Goal: Task Accomplishment & Management: Complete application form

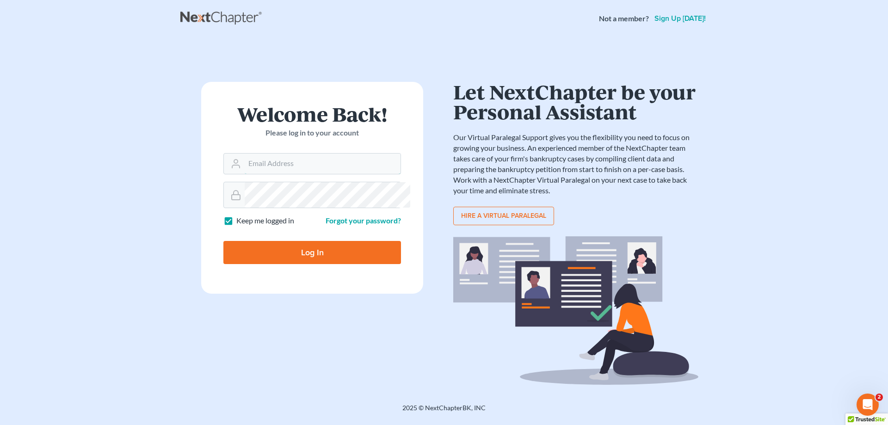
type input "[PERSON_NAME][EMAIL_ADDRESS][DOMAIN_NAME]"
click at [310, 264] on input "Log In" at bounding box center [312, 252] width 178 height 23
type input "Thinking..."
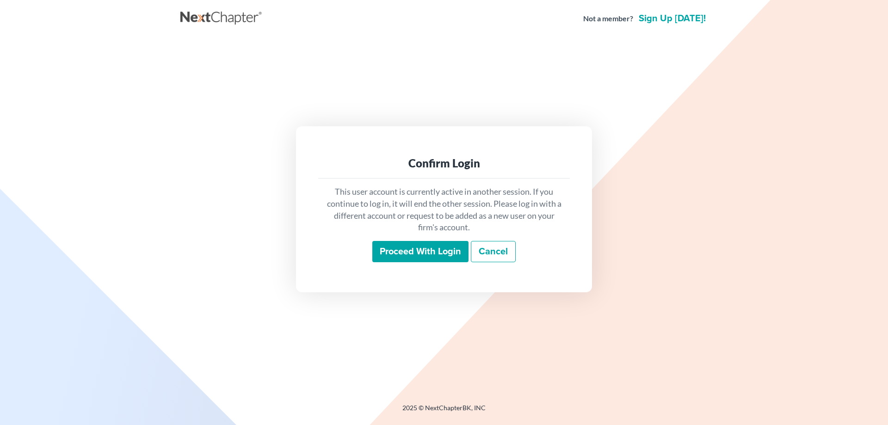
click at [455, 262] on input "Proceed with login" at bounding box center [420, 251] width 96 height 21
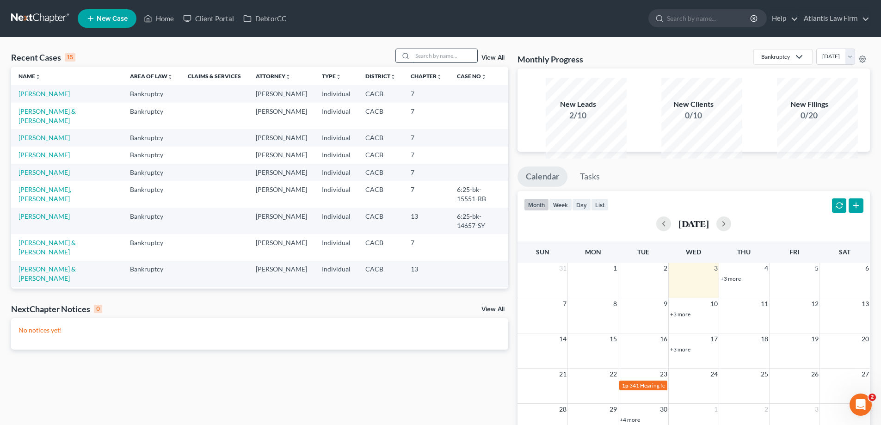
click at [413, 62] on input "search" at bounding box center [445, 55] width 65 height 13
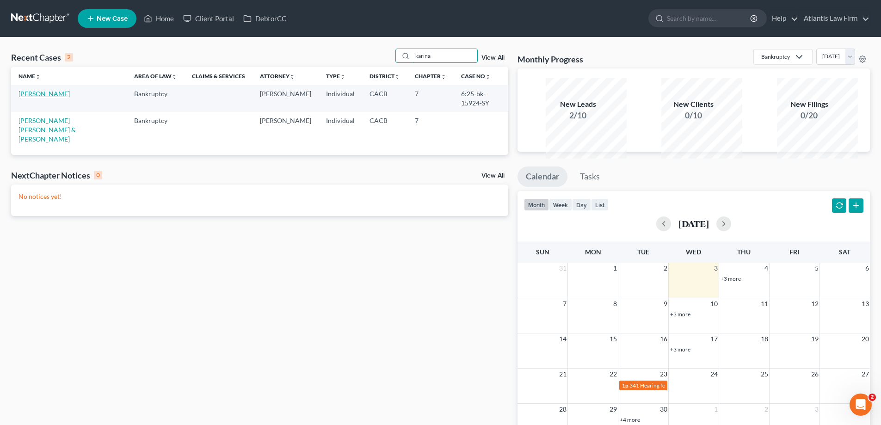
type input "karina"
click at [35, 98] on link "[PERSON_NAME]" at bounding box center [44, 94] width 51 height 8
select select "6"
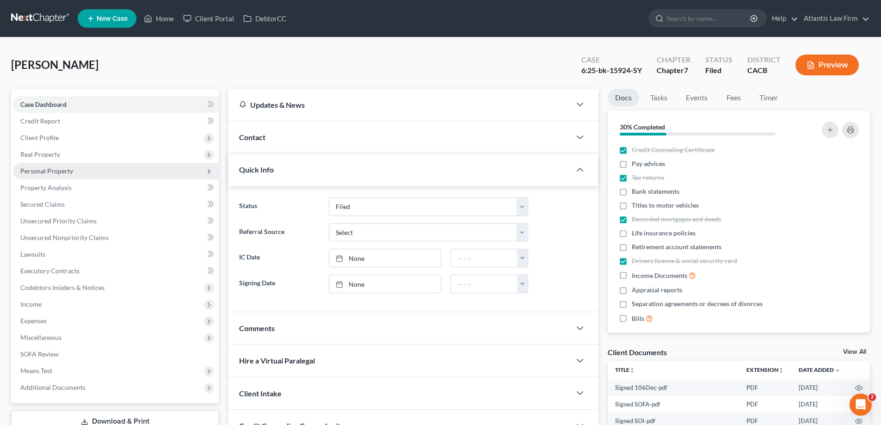
click at [56, 175] on span "Personal Property" at bounding box center [46, 171] width 53 height 8
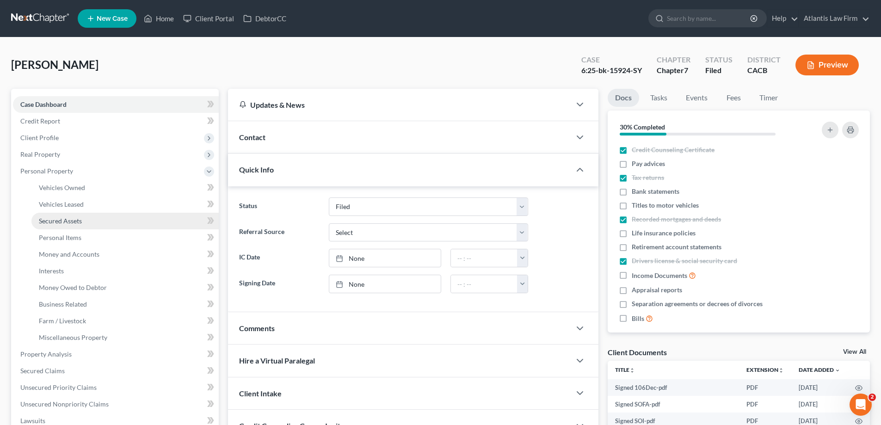
scroll to position [185, 0]
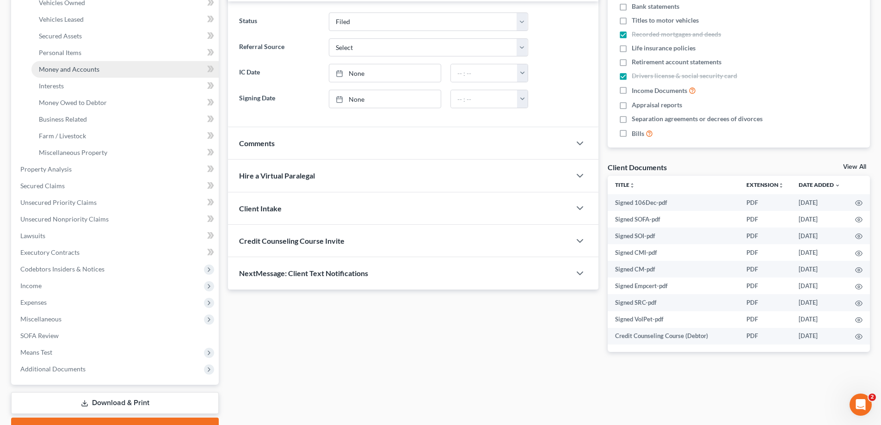
click at [85, 73] on span "Money and Accounts" at bounding box center [69, 69] width 61 height 8
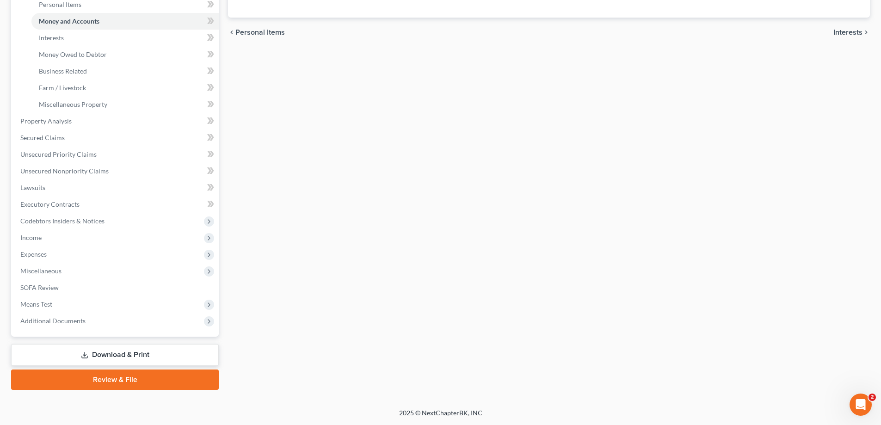
scroll to position [396, 0]
click at [47, 250] on span "Expenses" at bounding box center [33, 254] width 26 height 8
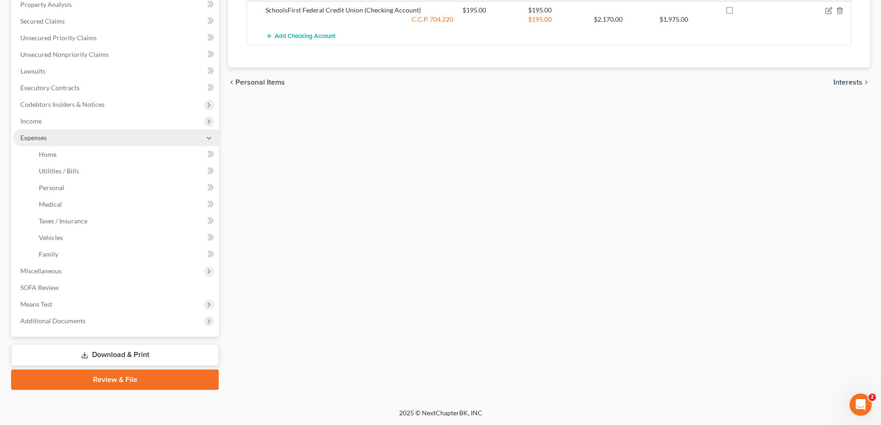
scroll to position [333, 0]
click at [50, 250] on span "Family" at bounding box center [48, 254] width 19 height 8
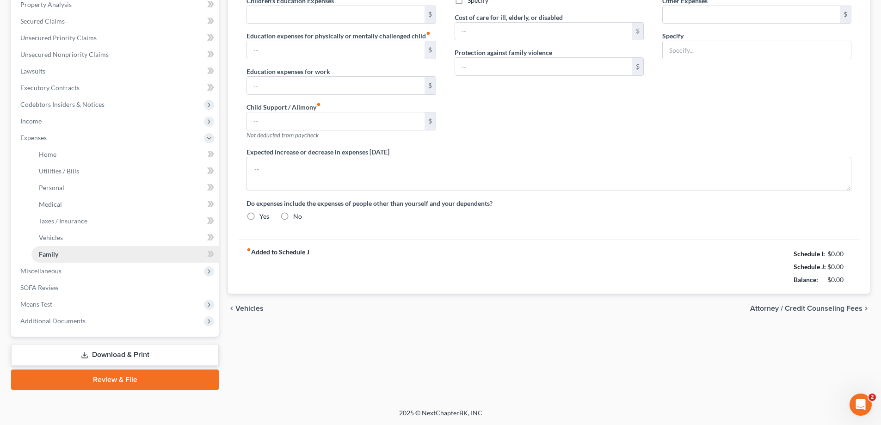
type input "0.00"
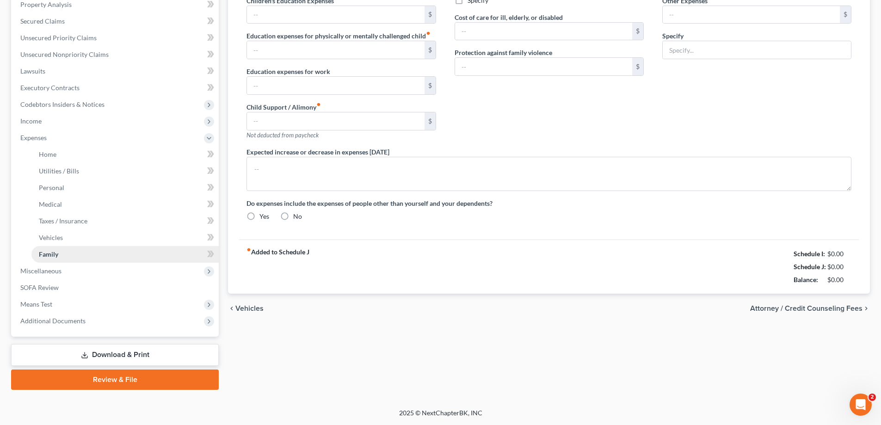
type input "0.00"
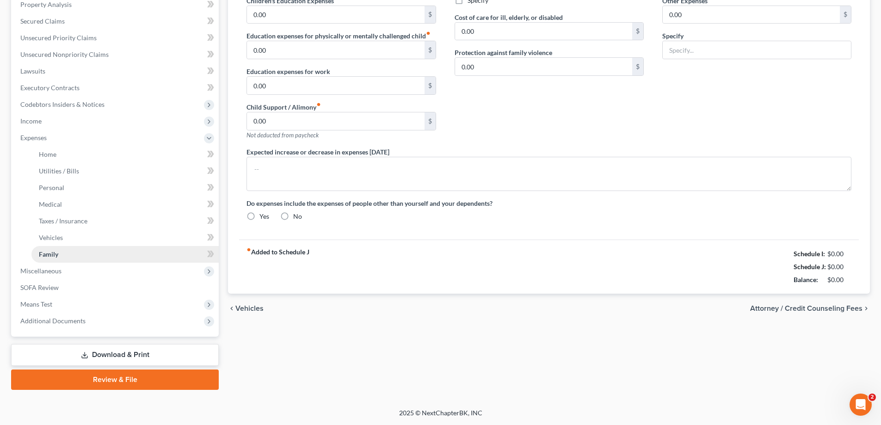
radio input "true"
click at [58, 250] on span "Family" at bounding box center [48, 254] width 19 height 8
click at [63, 213] on ul "Case Dashboard Payments Invoices Payments Payments Credit Report Client Profile" at bounding box center [116, 121] width 206 height 416
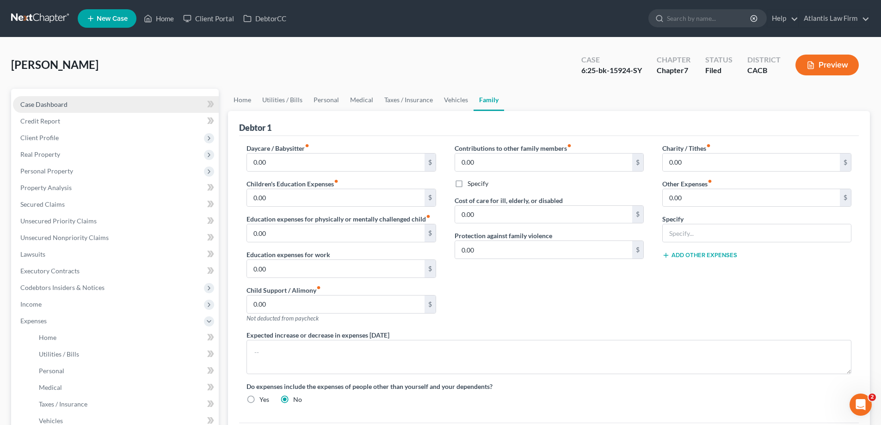
click at [56, 108] on span "Case Dashboard" at bounding box center [43, 104] width 47 height 8
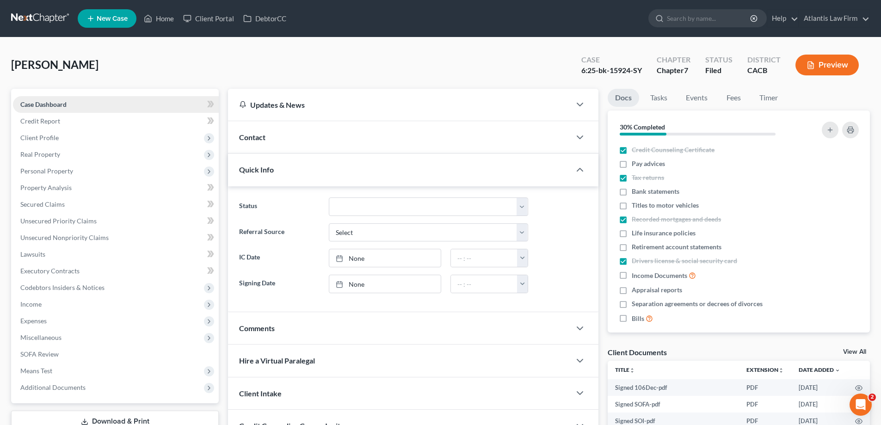
click at [54, 108] on span "Case Dashboard" at bounding box center [43, 104] width 46 height 8
click at [179, 23] on link "Home" at bounding box center [158, 18] width 39 height 17
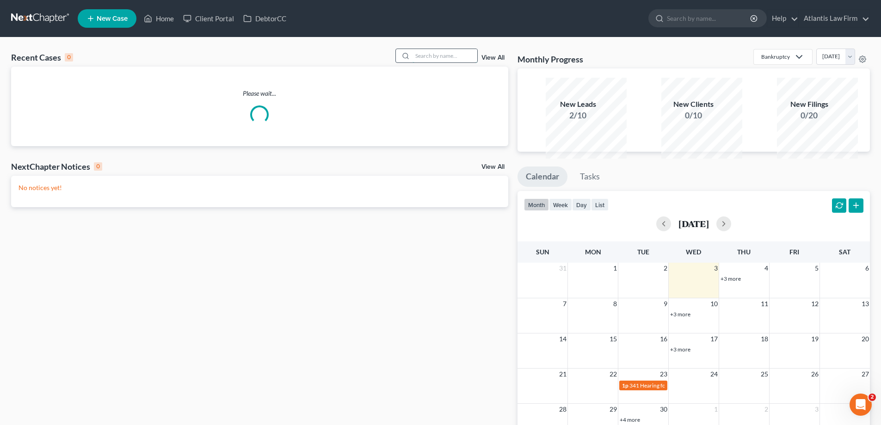
click at [459, 62] on input "search" at bounding box center [445, 55] width 65 height 13
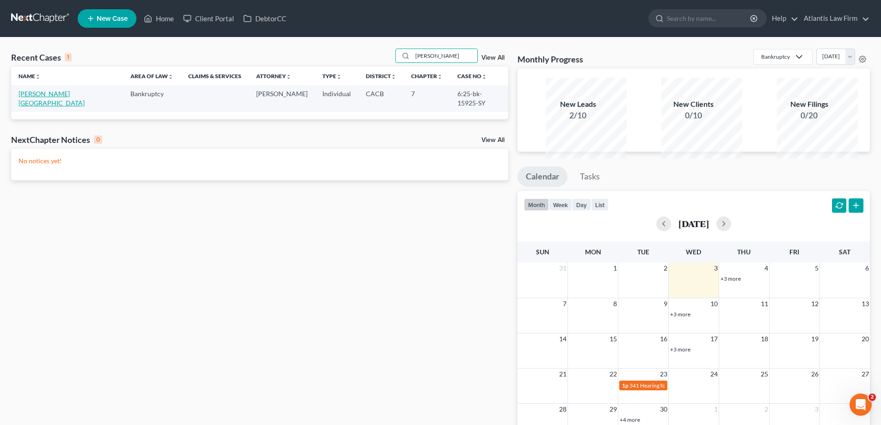
type input "[PERSON_NAME]"
click at [40, 107] on link "[PERSON_NAME][GEOGRAPHIC_DATA]" at bounding box center [52, 98] width 66 height 17
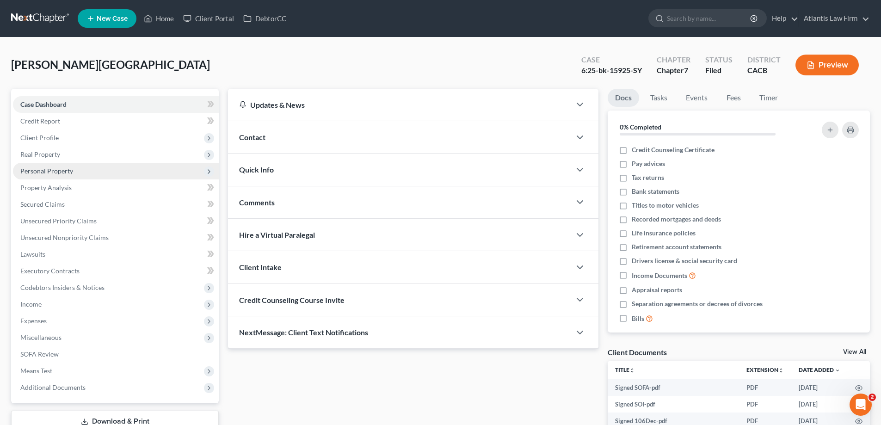
click at [61, 175] on span "Personal Property" at bounding box center [46, 171] width 53 height 8
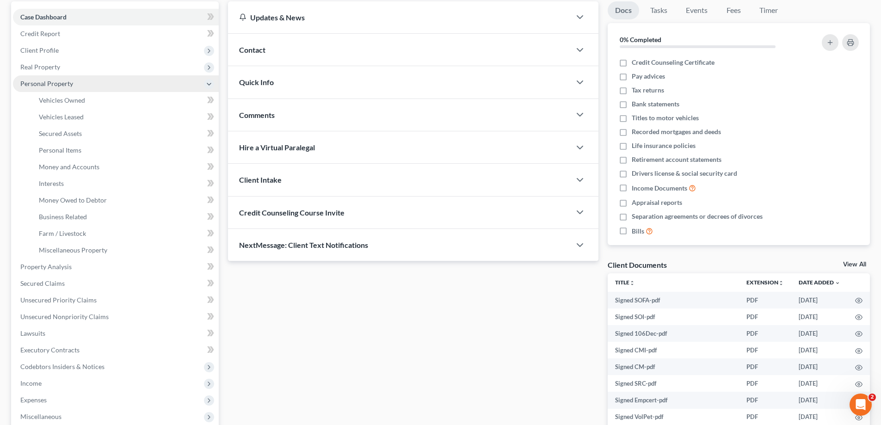
scroll to position [93, 0]
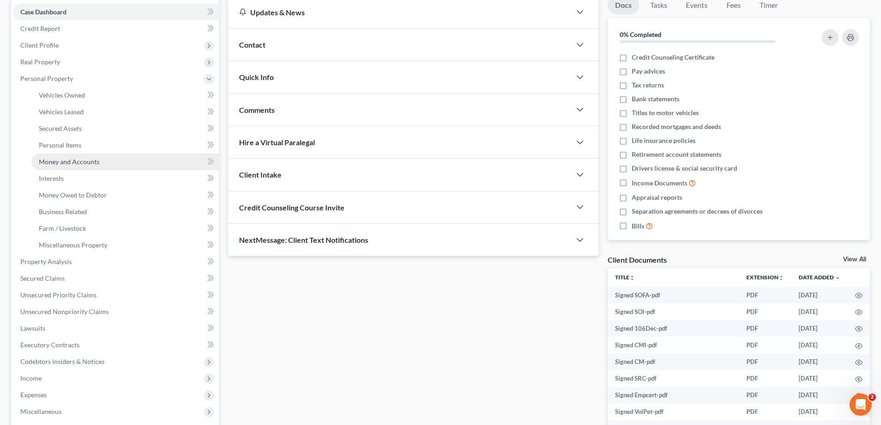
click at [86, 166] on span "Money and Accounts" at bounding box center [69, 162] width 61 height 8
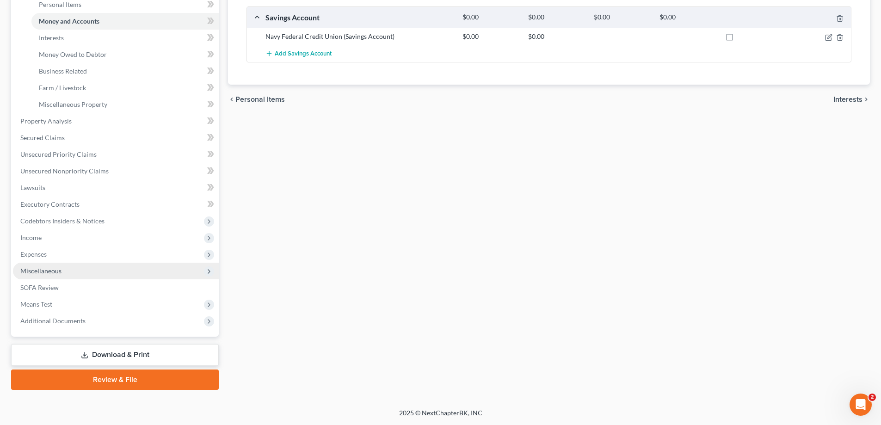
scroll to position [324, 0]
click at [72, 263] on span "Expenses" at bounding box center [116, 254] width 206 height 17
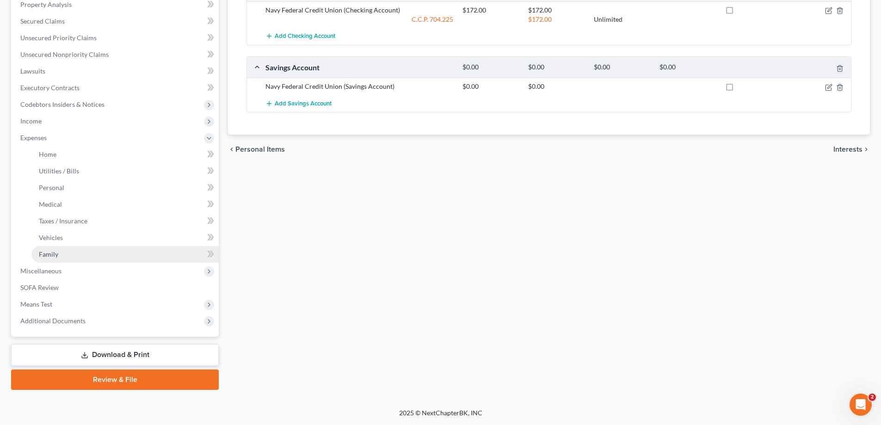
click at [91, 246] on link "Family" at bounding box center [124, 254] width 187 height 17
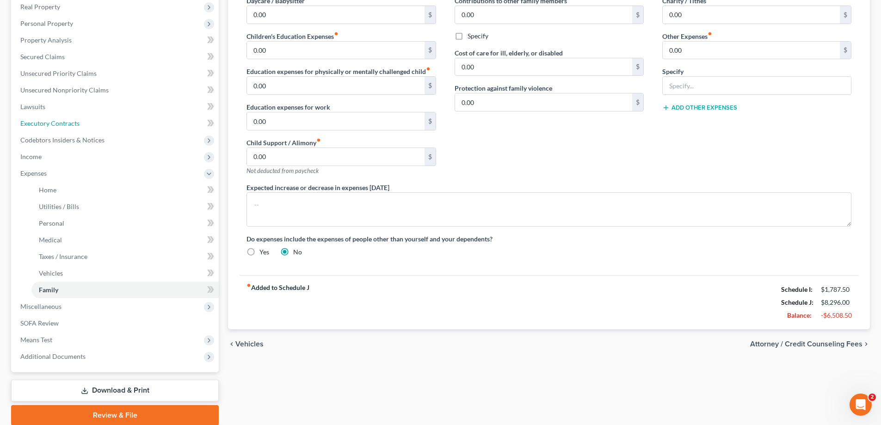
scroll to position [46, 0]
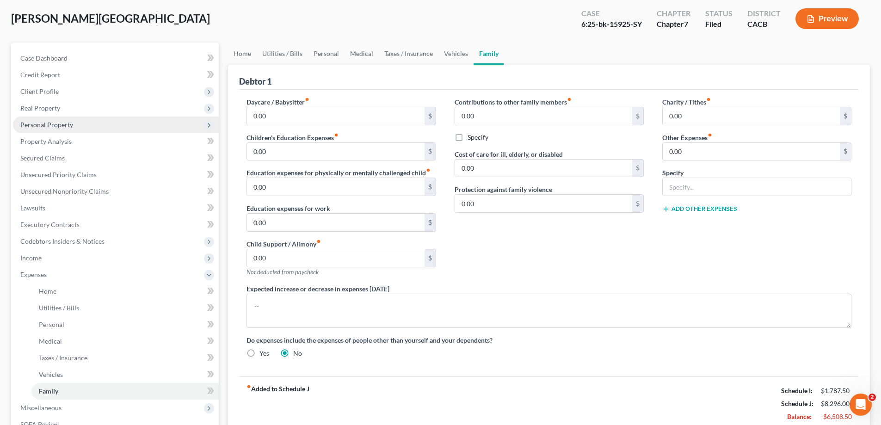
click at [72, 129] on span "Personal Property" at bounding box center [46, 125] width 53 height 8
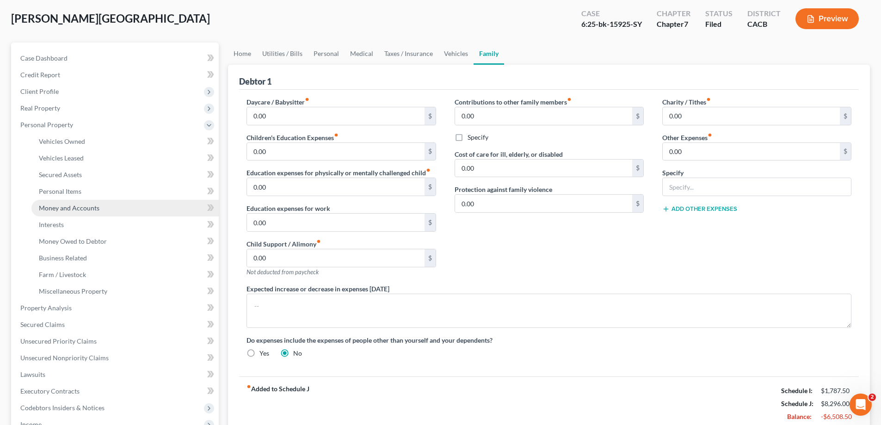
click at [78, 212] on span "Money and Accounts" at bounding box center [69, 208] width 61 height 8
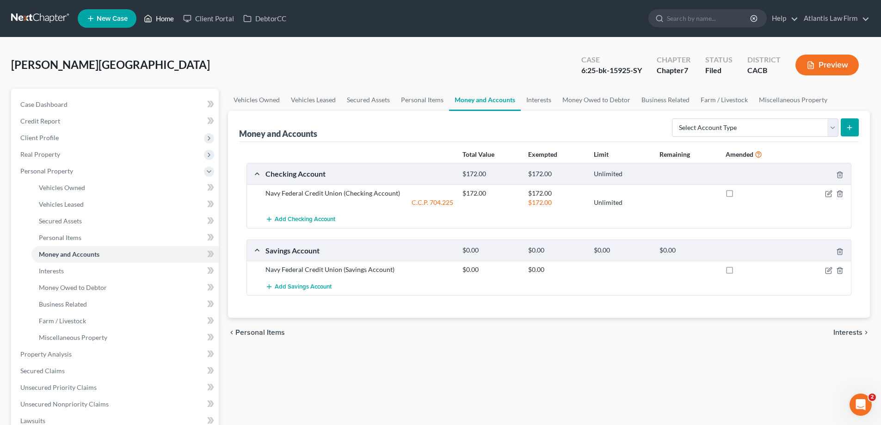
click at [179, 24] on link "Home" at bounding box center [158, 18] width 39 height 17
